Goal: Find specific page/section: Find specific page/section

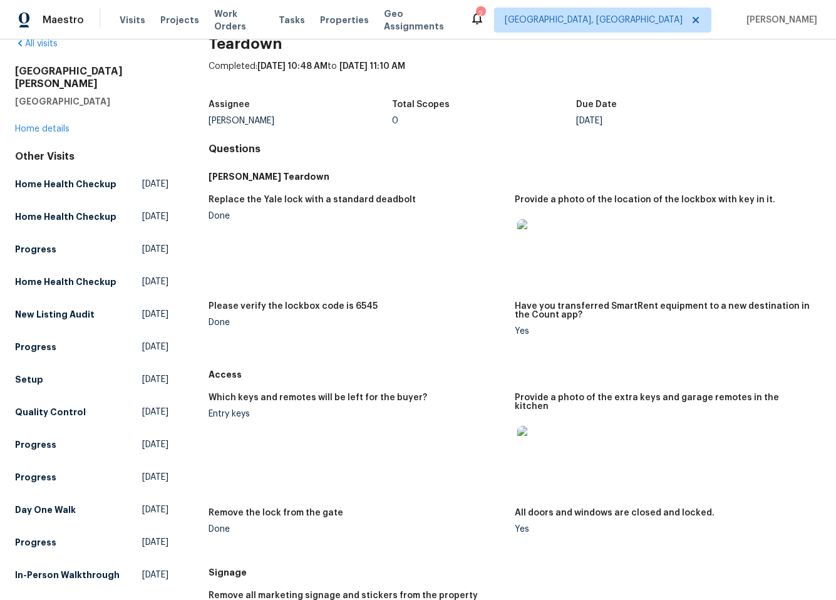
scroll to position [127, 0]
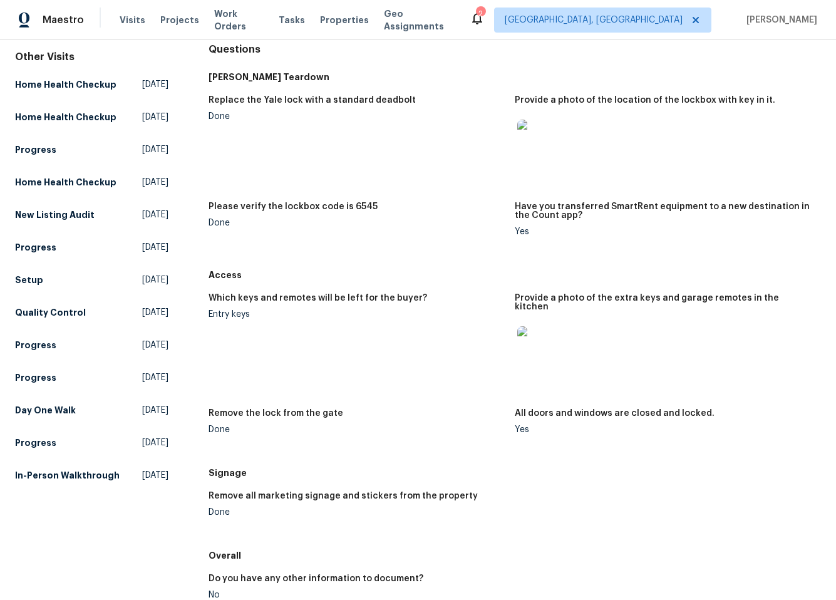
click at [527, 327] on img at bounding box center [537, 346] width 40 height 40
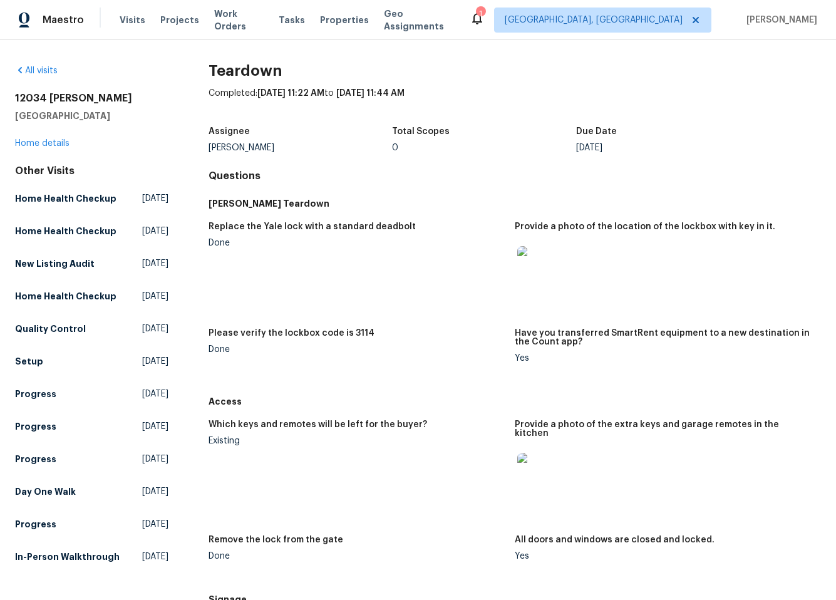
click at [526, 271] on img at bounding box center [537, 266] width 40 height 40
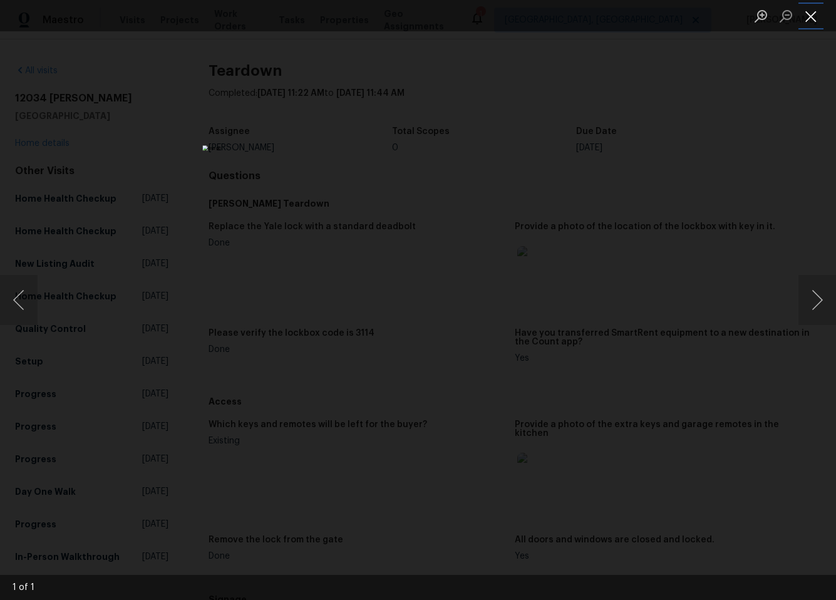
click at [800, 18] on button "Close lightbox" at bounding box center [811, 16] width 25 height 22
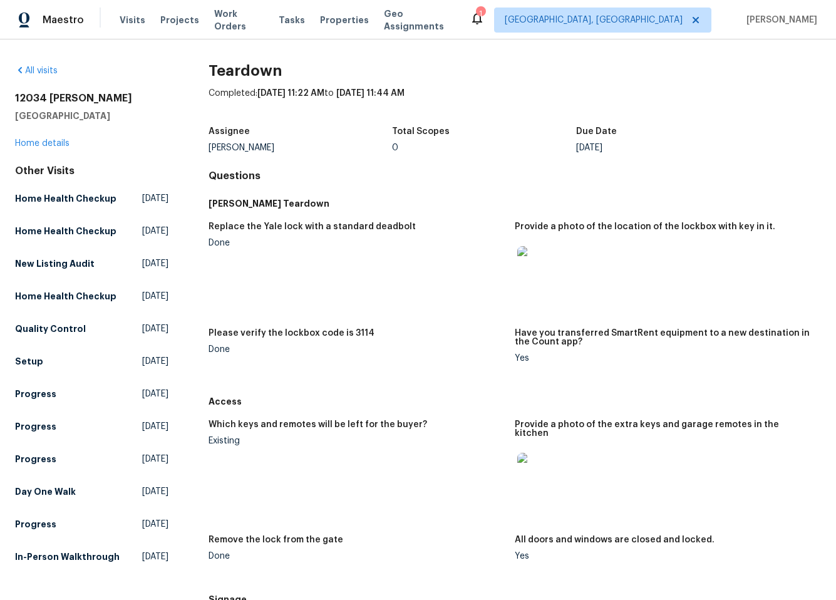
click at [529, 460] on img at bounding box center [537, 473] width 40 height 40
